Goal: Find specific page/section: Find specific page/section

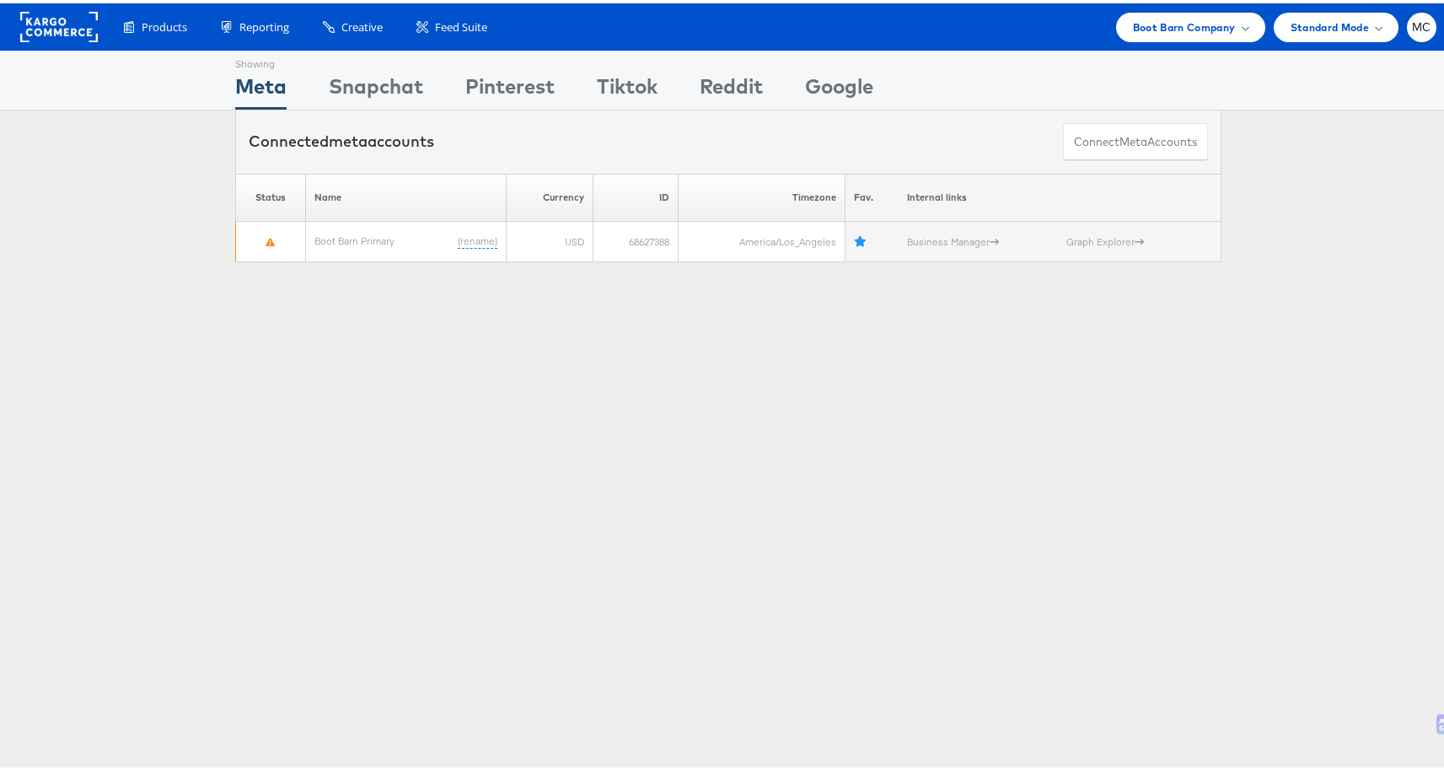
click at [1255, 19] on ul "Boot Barn Company Switch Company Aerie American Eagle Outfitters Clarks Finish …" at bounding box center [1272, 24] width 329 height 30
click at [1210, 24] on span "Boot Barn Company" at bounding box center [1184, 24] width 103 height 18
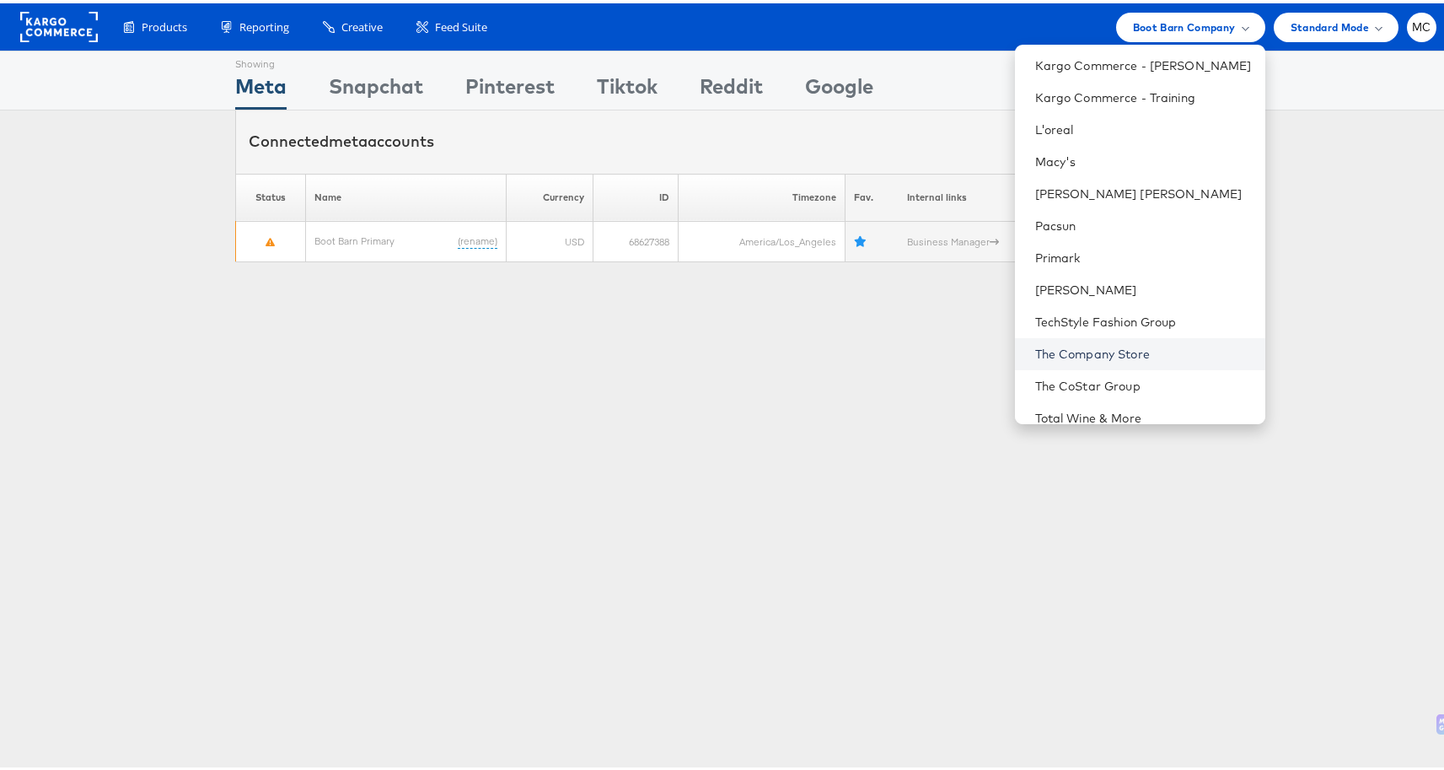
scroll to position [242, 0]
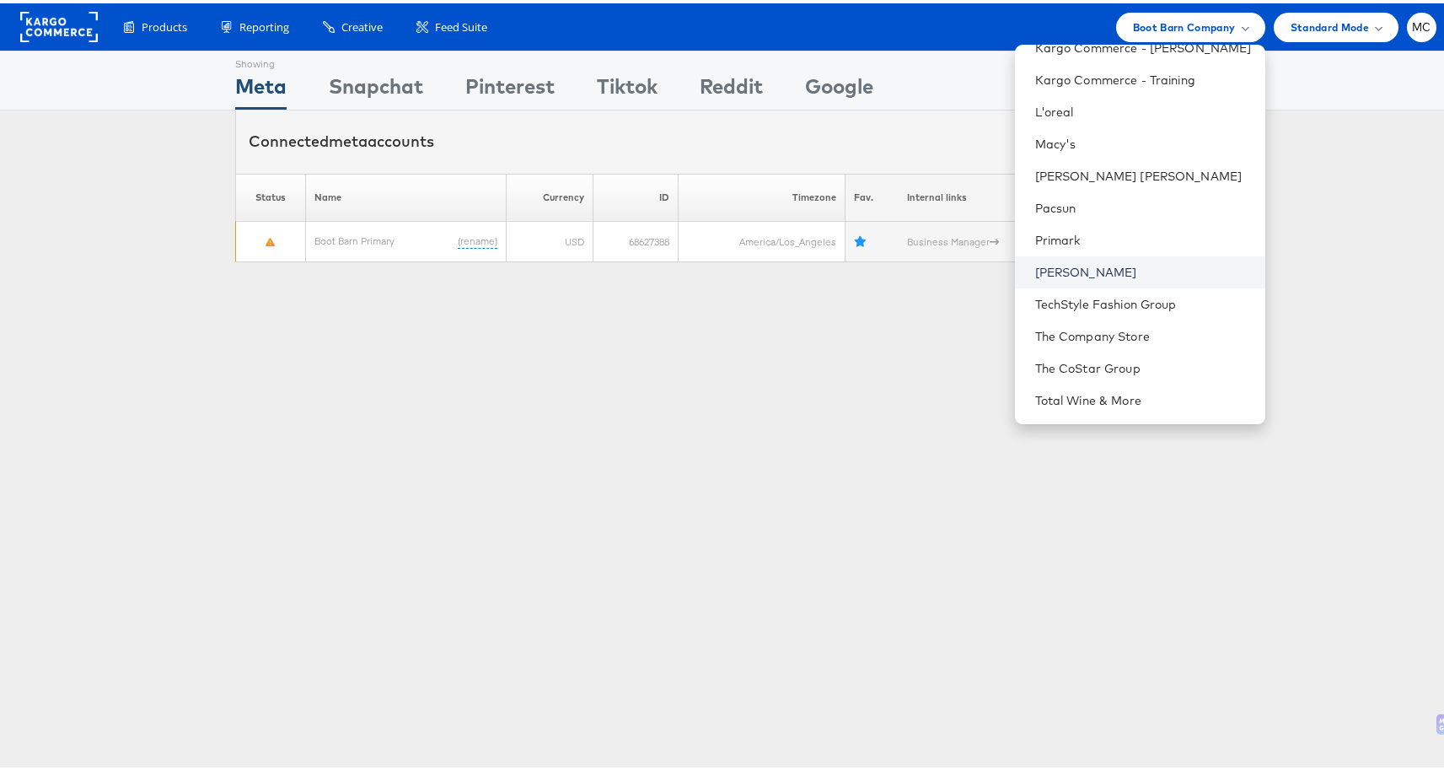
click at [1069, 271] on link "[PERSON_NAME]" at bounding box center [1143, 269] width 217 height 17
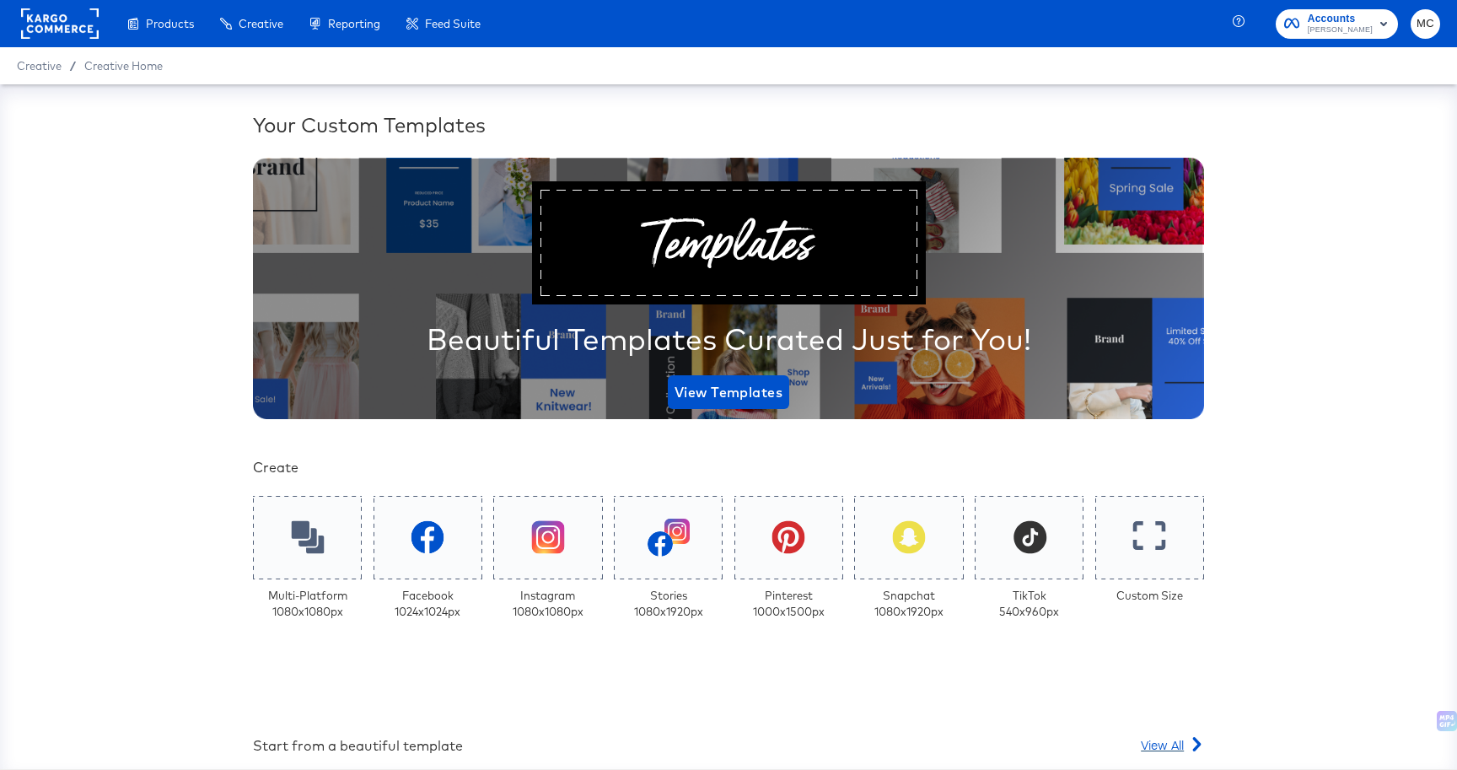
click at [1181, 743] on div "View All" at bounding box center [1172, 744] width 63 height 17
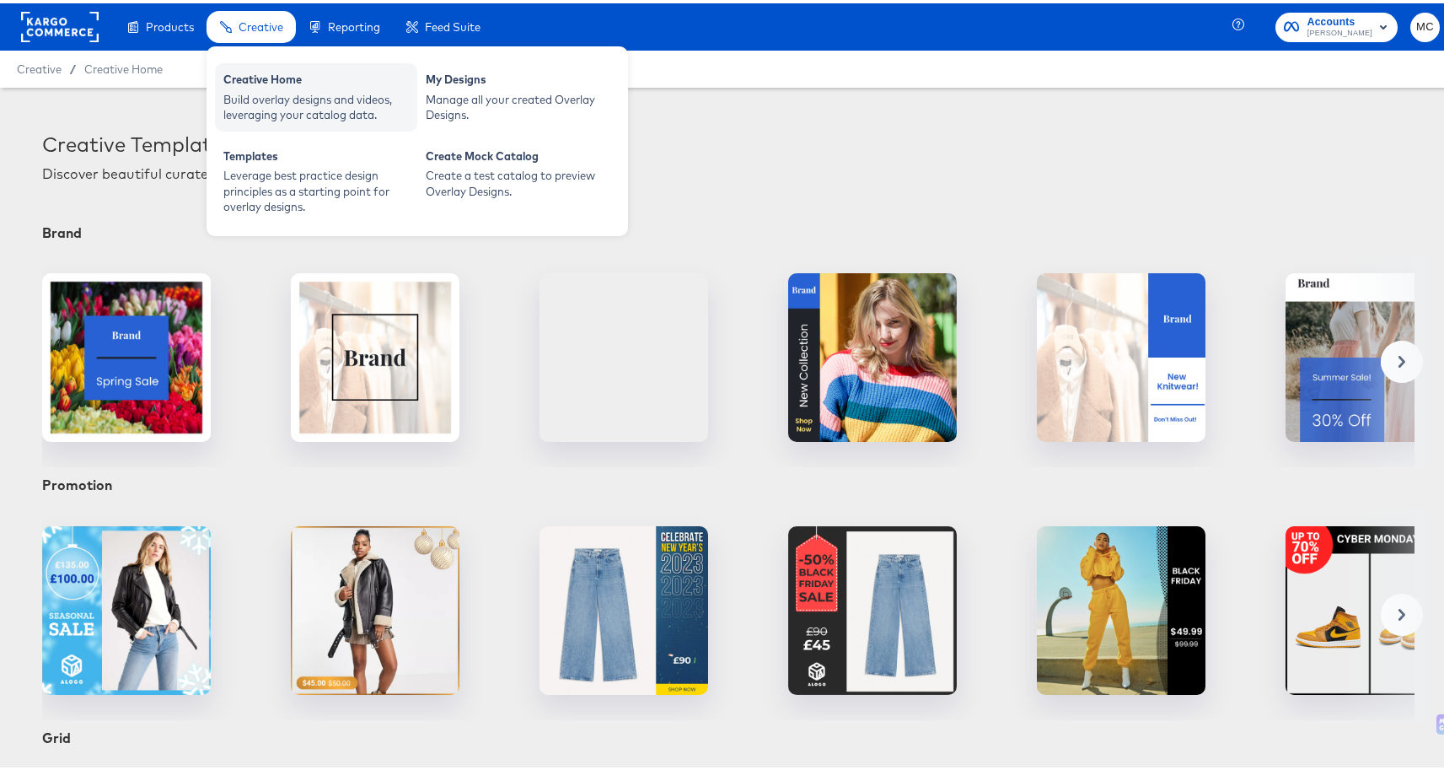
click at [250, 87] on div "Creative Home" at bounding box center [316, 78] width 186 height 20
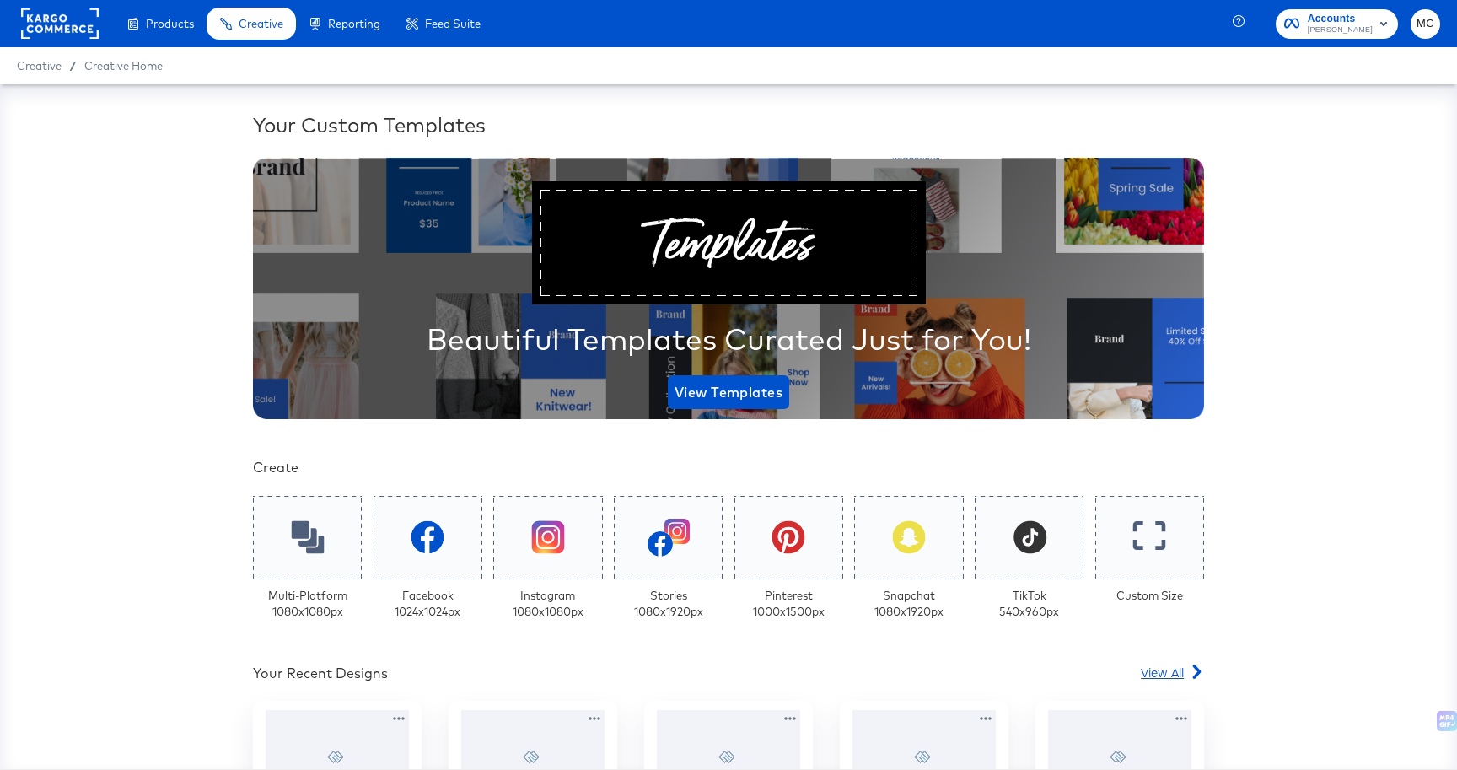
click at [1146, 673] on span "View All" at bounding box center [1162, 672] width 43 height 17
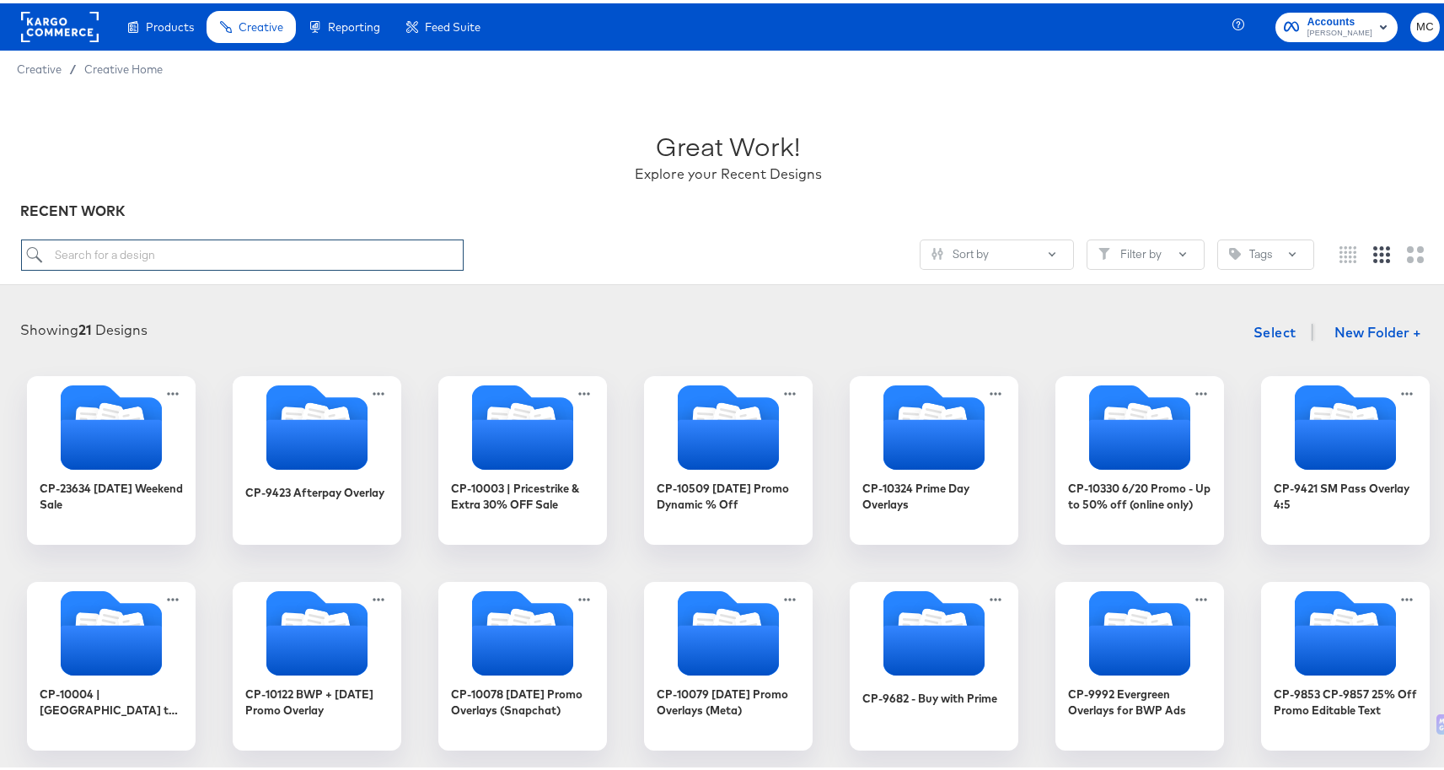
click at [191, 263] on input "search" at bounding box center [243, 251] width 444 height 31
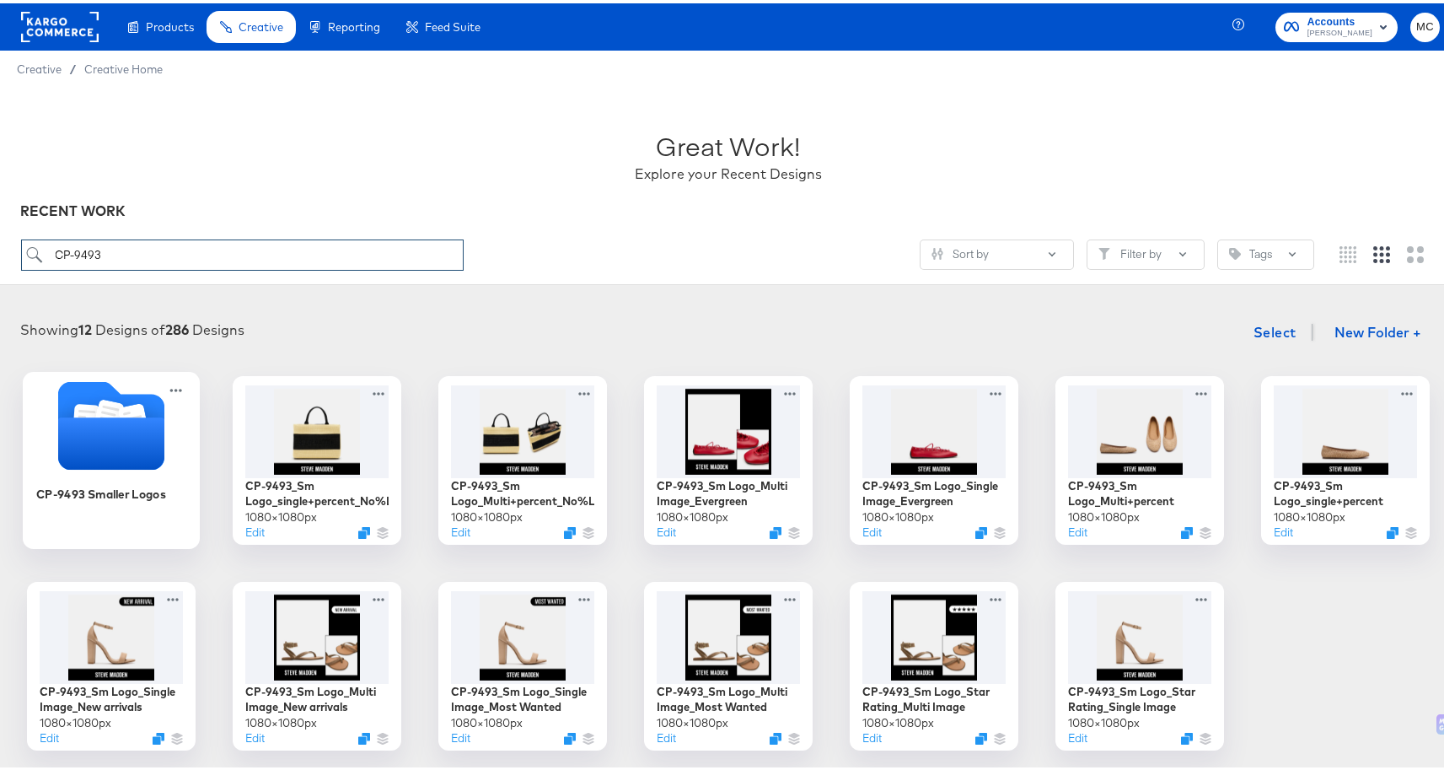
type input "CP-9493"
click at [123, 431] on icon "Folder" at bounding box center [111, 440] width 106 height 52
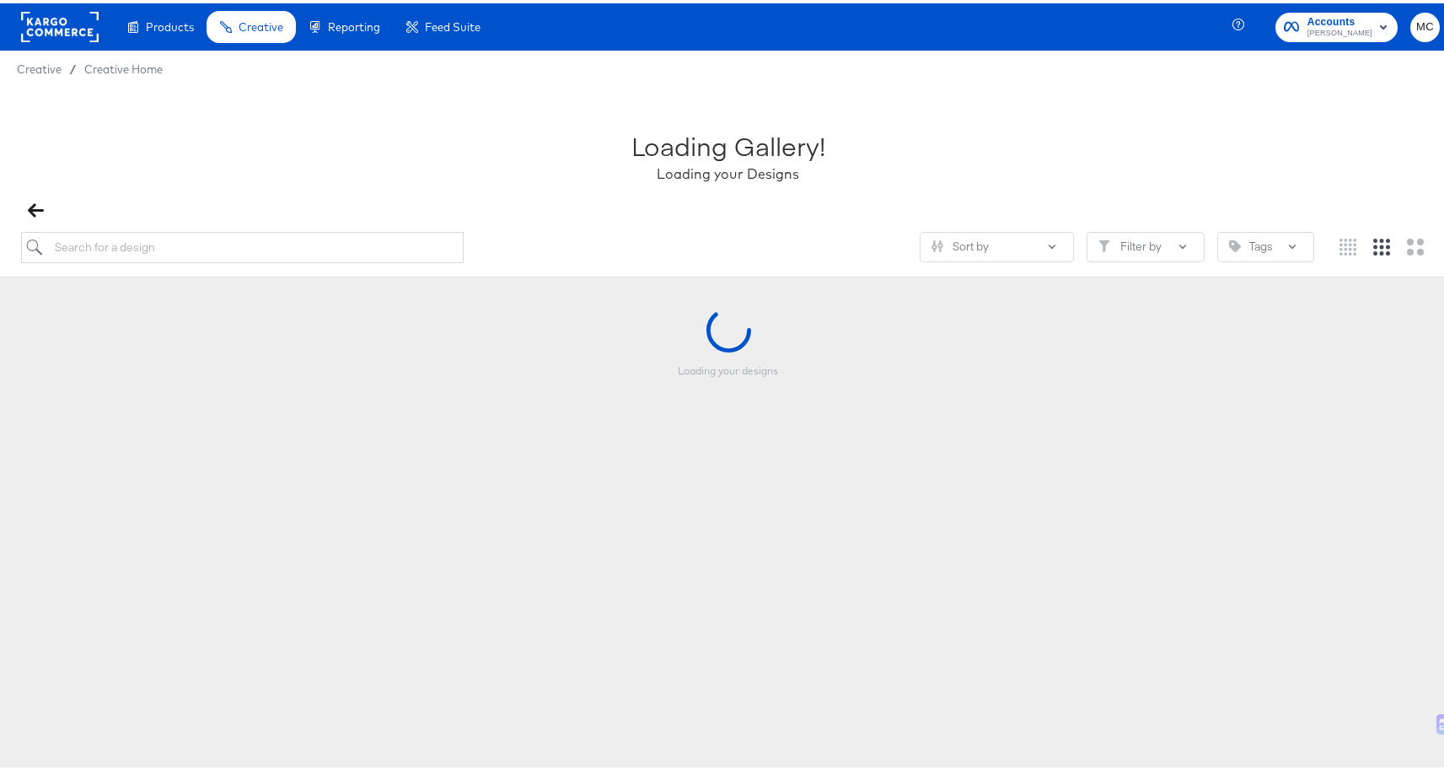
click at [123, 431] on div "Loading your designs" at bounding box center [728, 388] width 1423 height 169
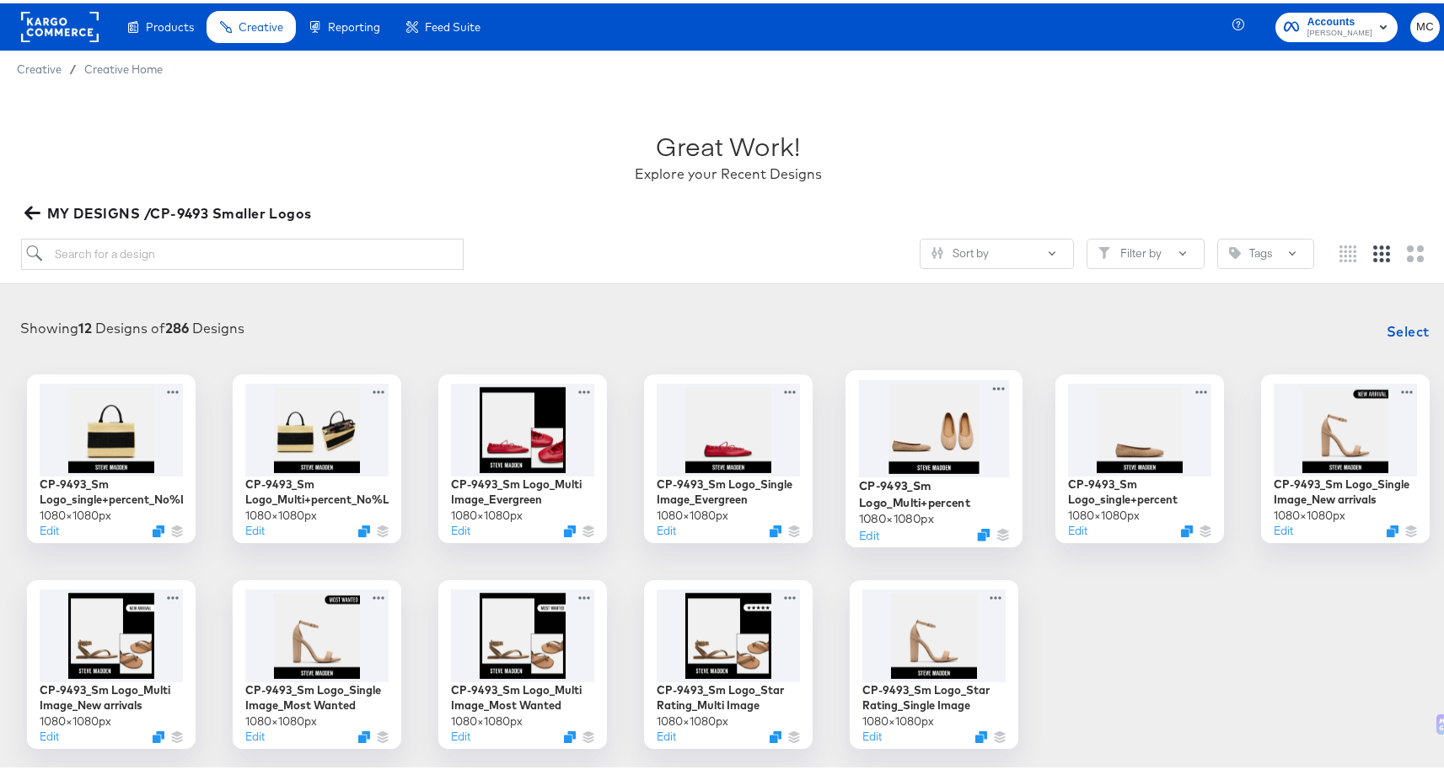
click at [916, 465] on div at bounding box center [934, 424] width 151 height 97
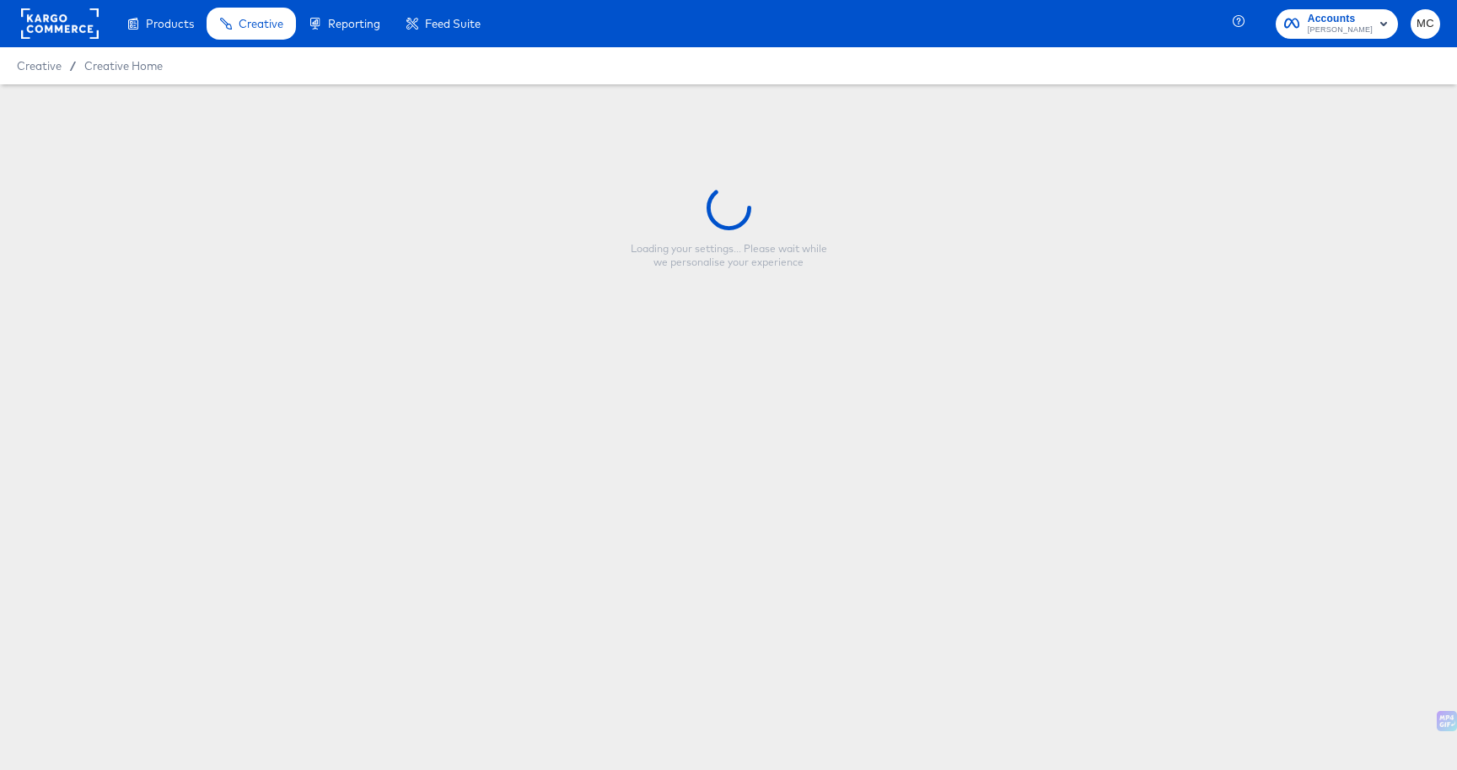
type input "CP-9493_Sm Logo_Multi+percent"
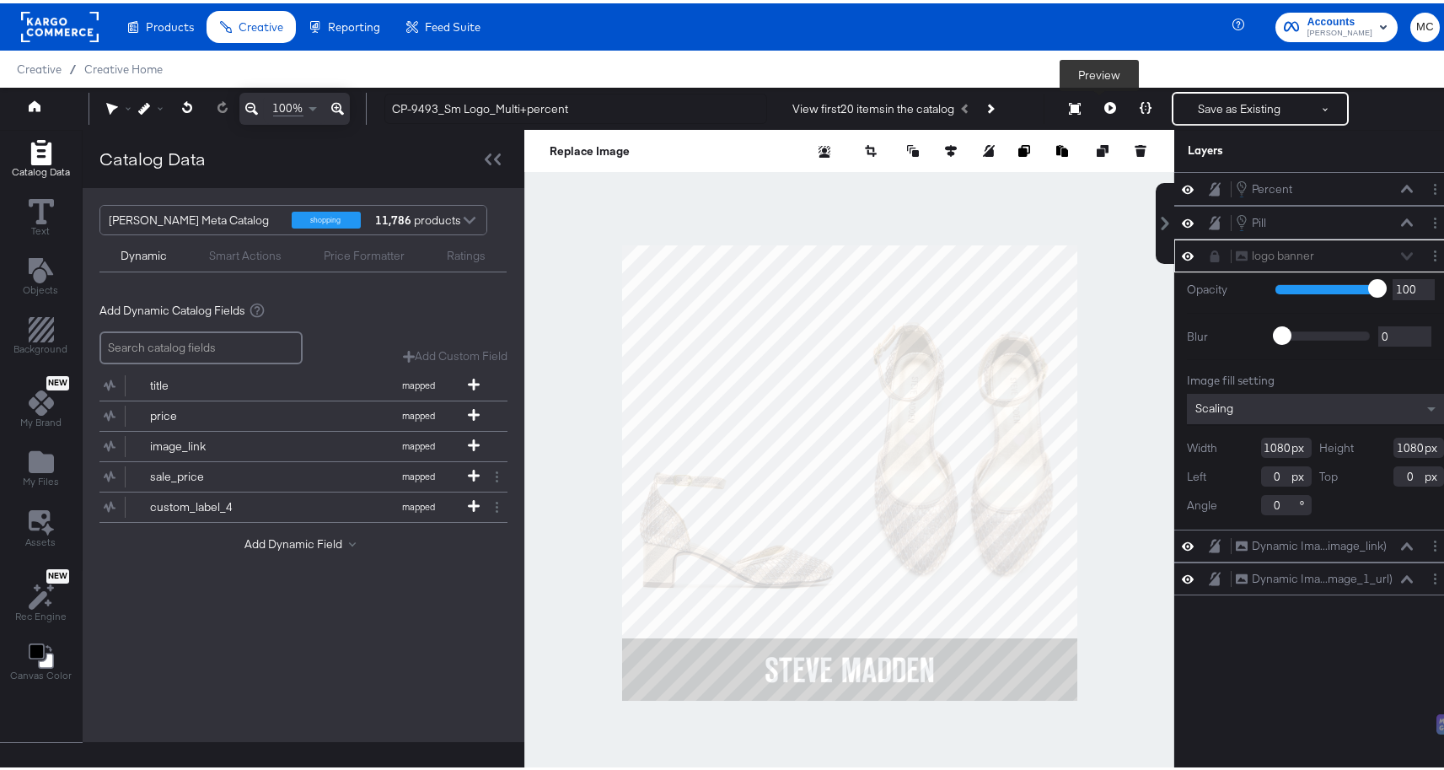
click at [1105, 106] on icon at bounding box center [1111, 105] width 12 height 12
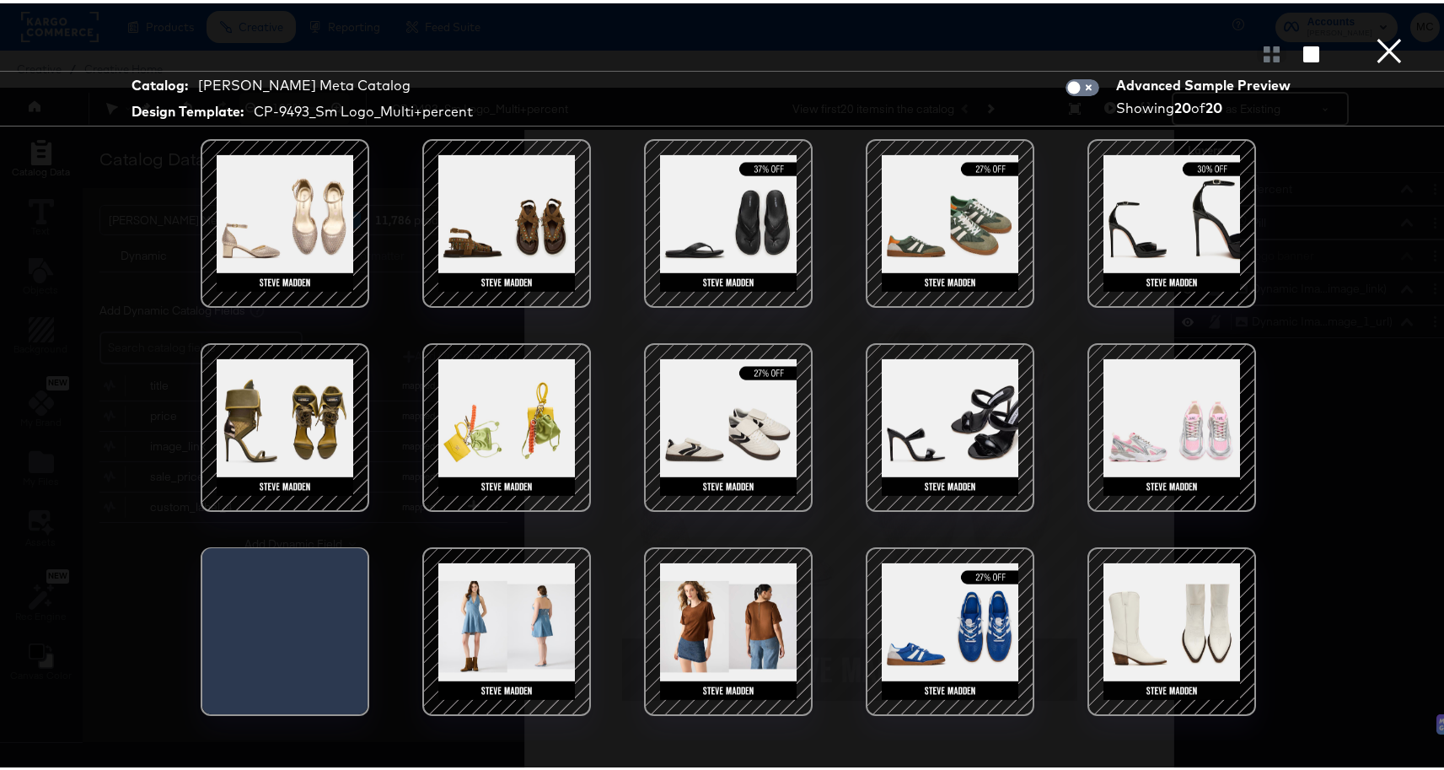
click at [718, 198] on div at bounding box center [728, 219] width 143 height 143
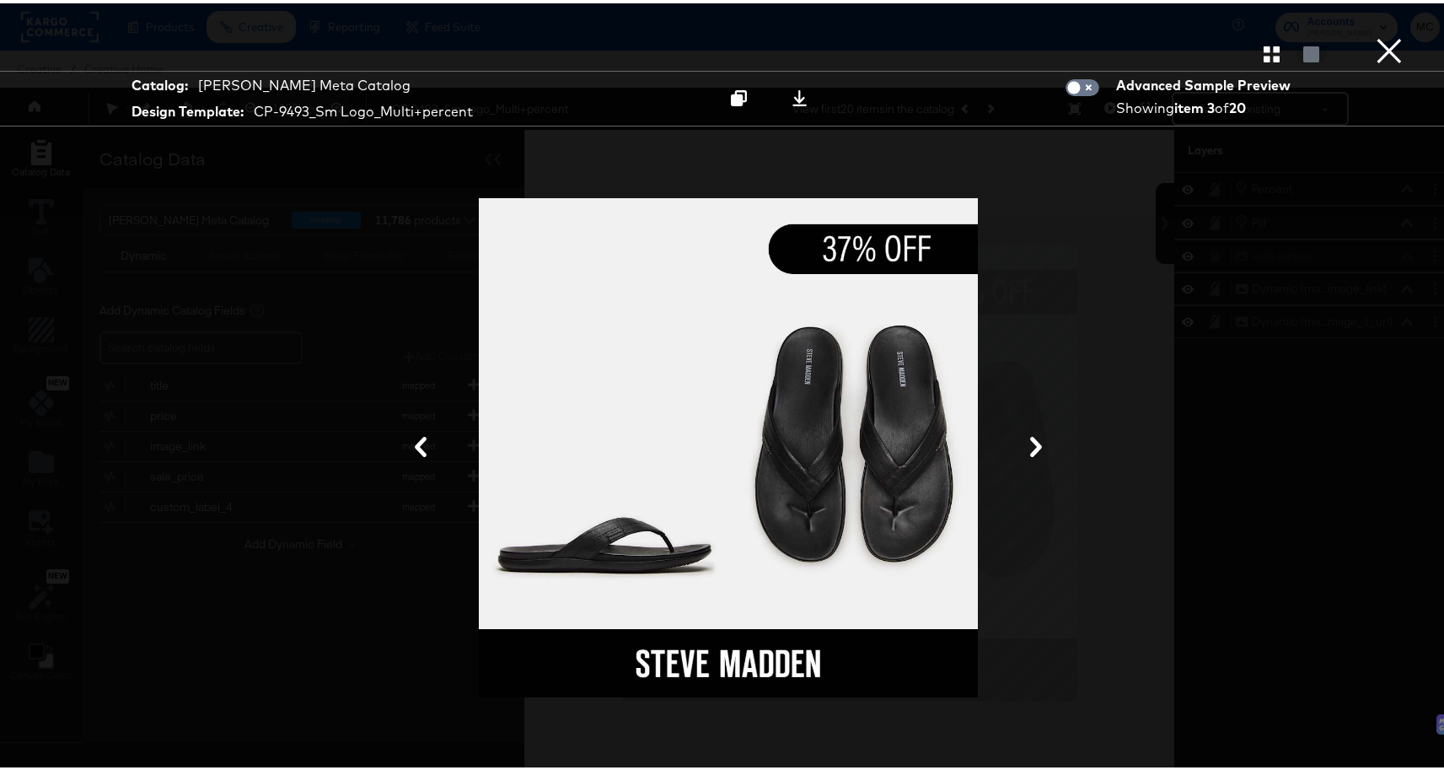
click at [1378, 34] on button "×" at bounding box center [1390, 17] width 34 height 34
